Goal: Browse casually

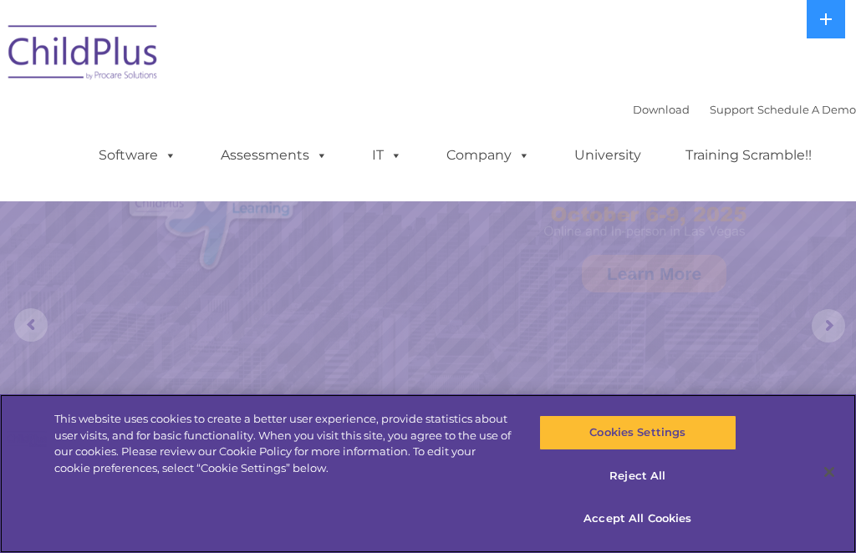
select select "MEDIUM"
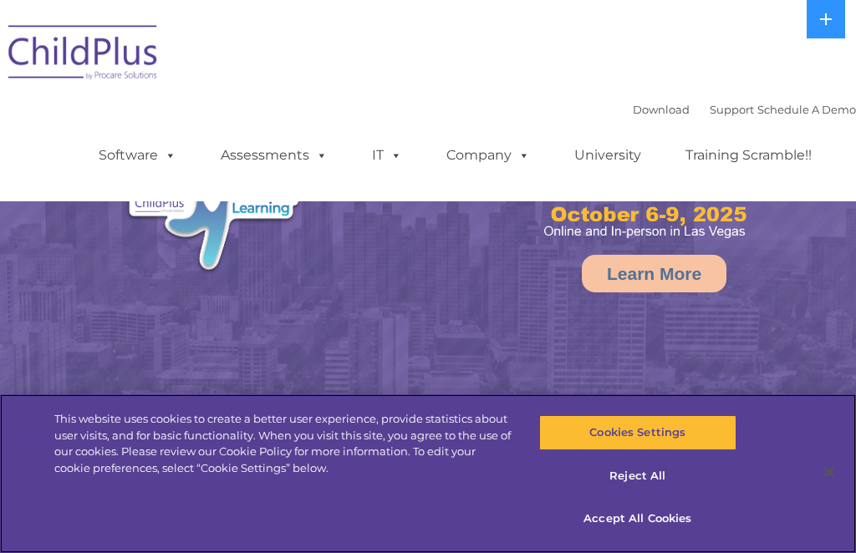
select select "MEDIUM"
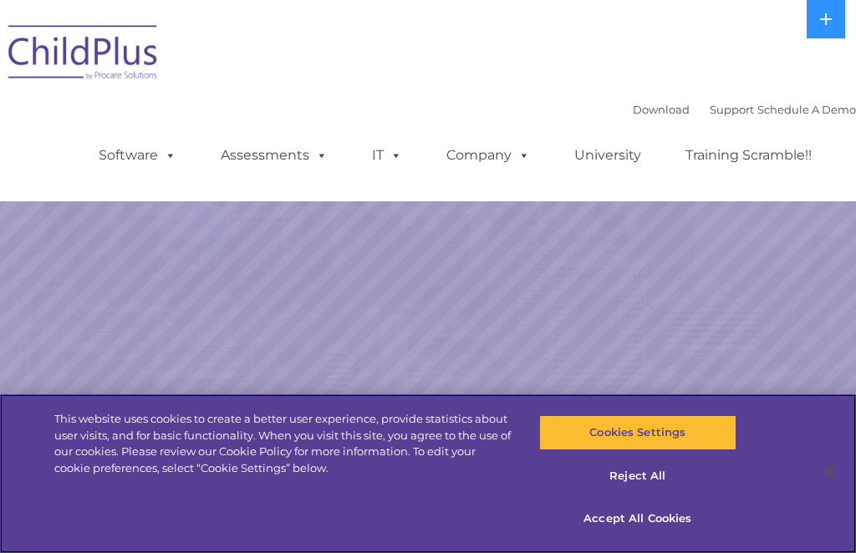
select select "MEDIUM"
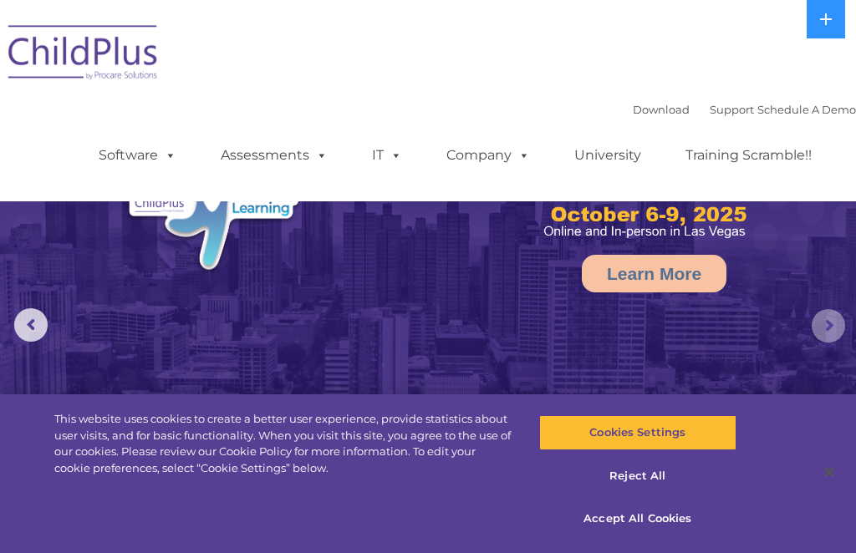
click at [830, 325] on rs-arrow at bounding box center [828, 325] width 33 height 33
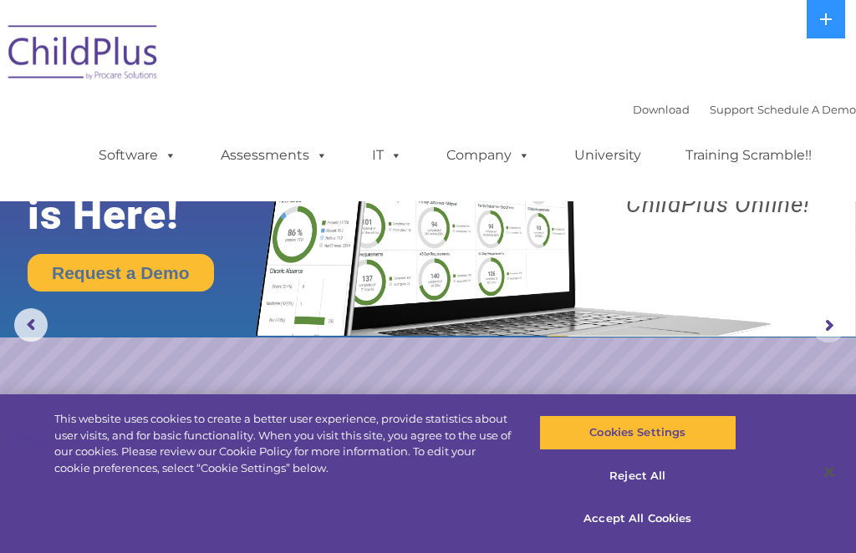
click at [824, 330] on rs-arrow at bounding box center [828, 325] width 33 height 33
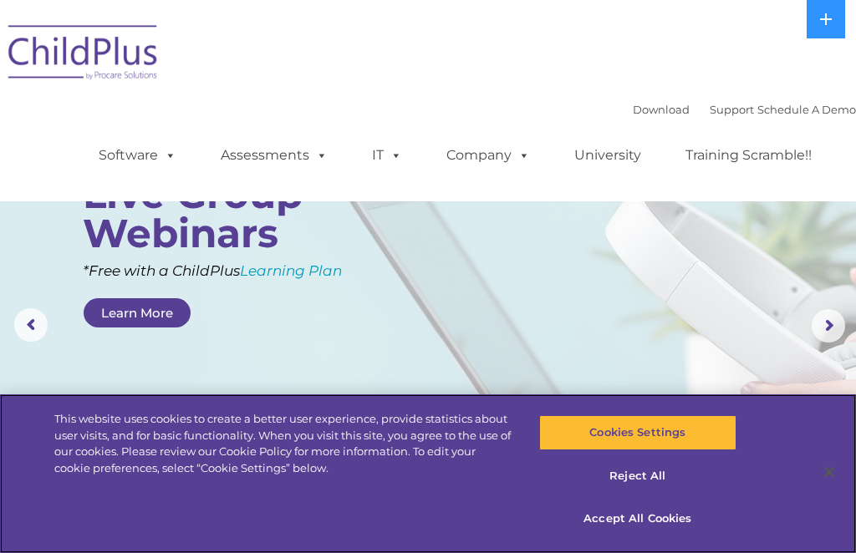
click at [634, 526] on button "Accept All Cookies" at bounding box center [637, 519] width 197 height 35
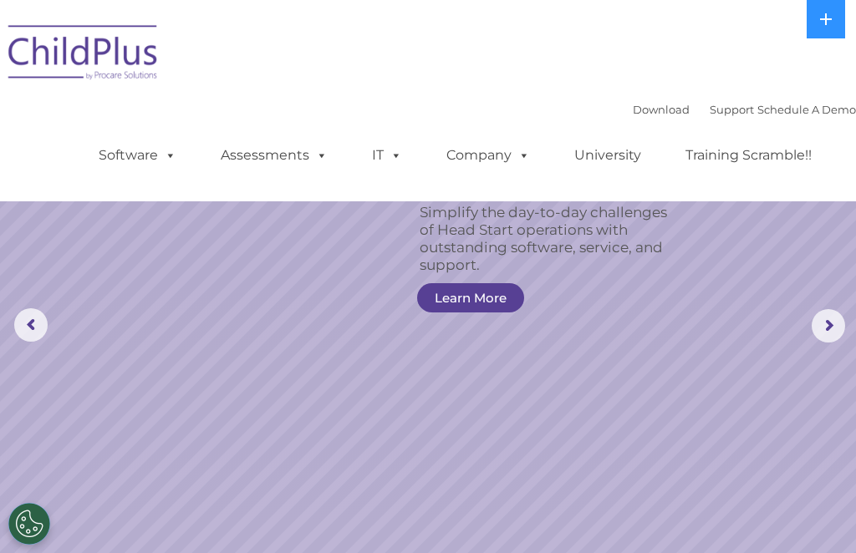
click at [855, 298] on rs-slide "Simplify the day-to-day challenges of Head Start operations with outstanding so…" at bounding box center [428, 326] width 856 height 652
